Goal: Obtain resource: Obtain resource

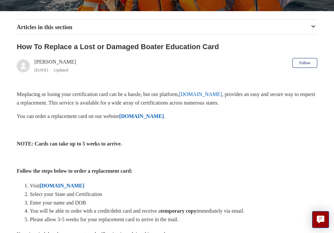
scroll to position [133, 0]
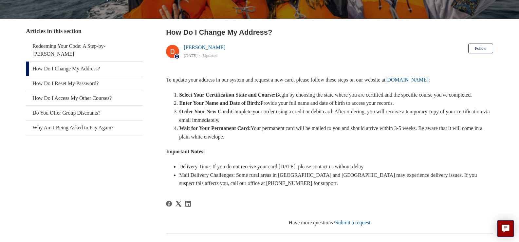
scroll to position [107, 0]
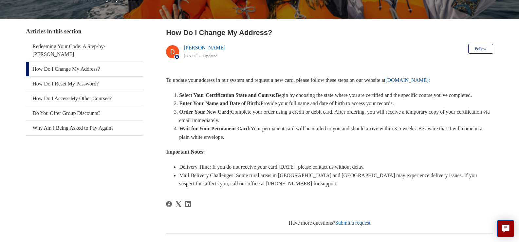
click at [343, 95] on li "Select Your Certification State and Course: Begin by choosing the state where y…" at bounding box center [336, 95] width 314 height 9
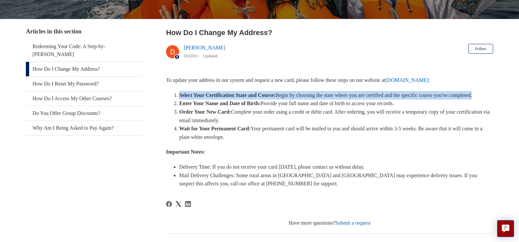
click at [343, 95] on li "Select Your Certification State and Course: Begin by choosing the state where y…" at bounding box center [336, 95] width 314 height 9
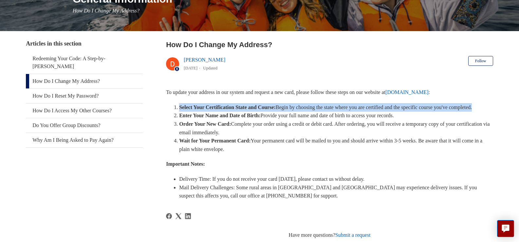
scroll to position [94, 0]
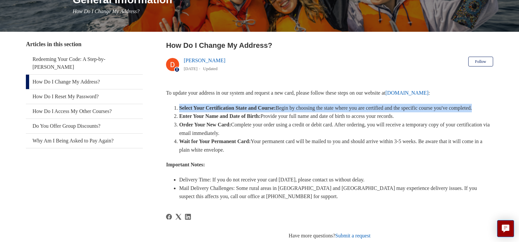
click at [429, 90] on link "[DOMAIN_NAME]" at bounding box center [407, 93] width 43 height 6
